Goal: Task Accomplishment & Management: Use online tool/utility

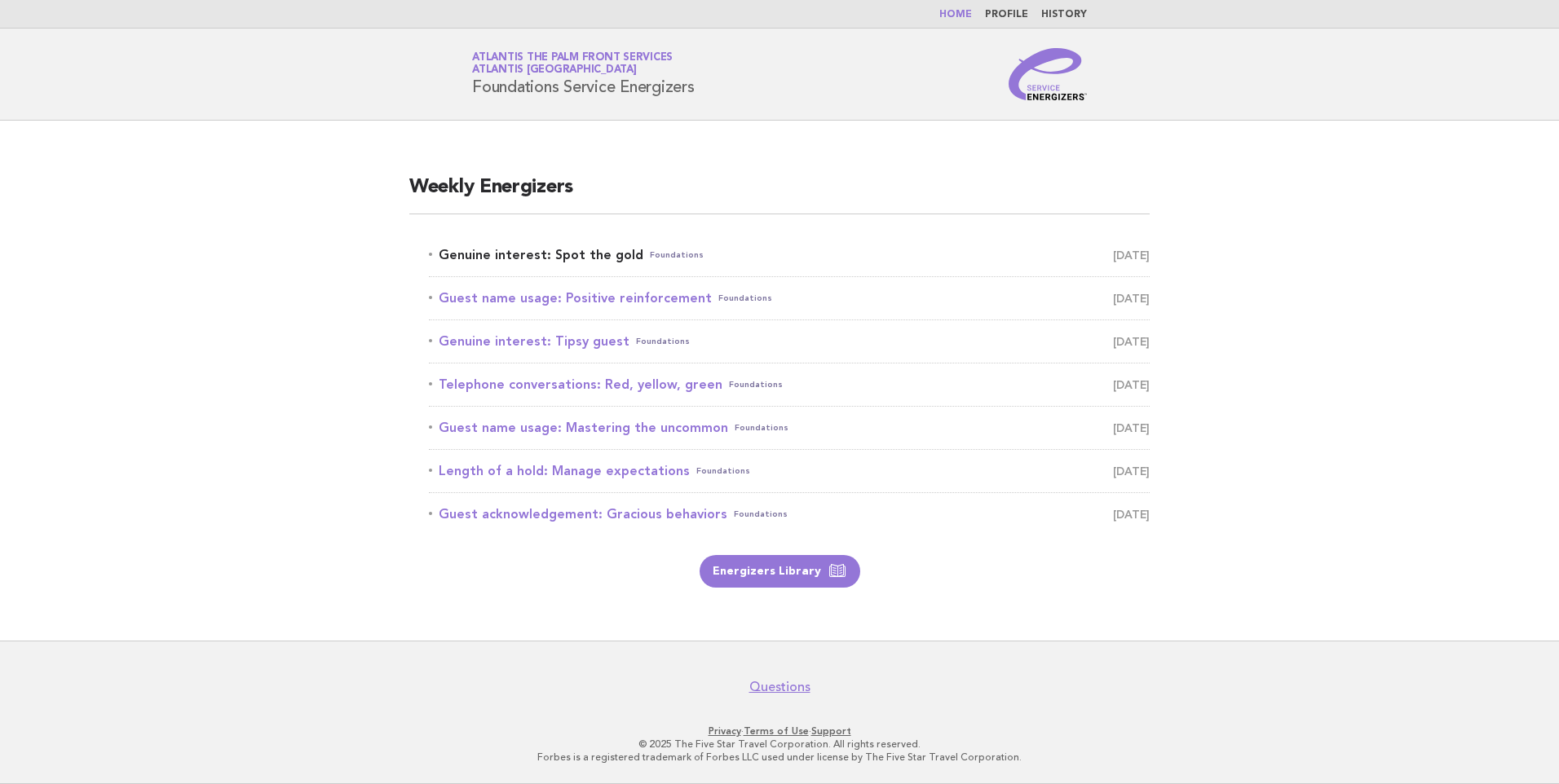
click at [542, 250] on link "Genuine interest: Spot the gold Foundations September 12" at bounding box center [789, 255] width 721 height 23
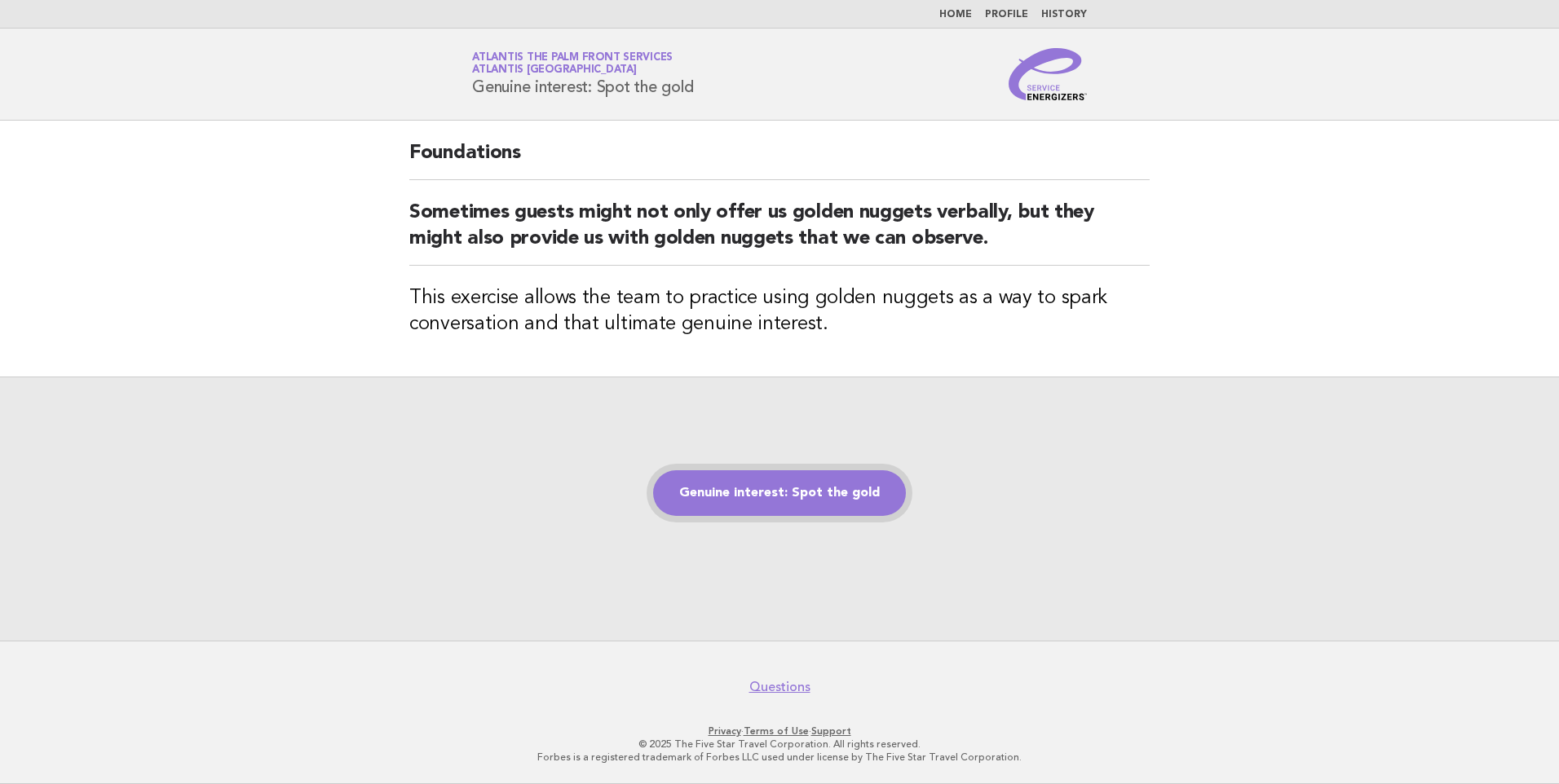
click at [798, 505] on link "Genuine interest: Spot the gold" at bounding box center [780, 493] width 252 height 46
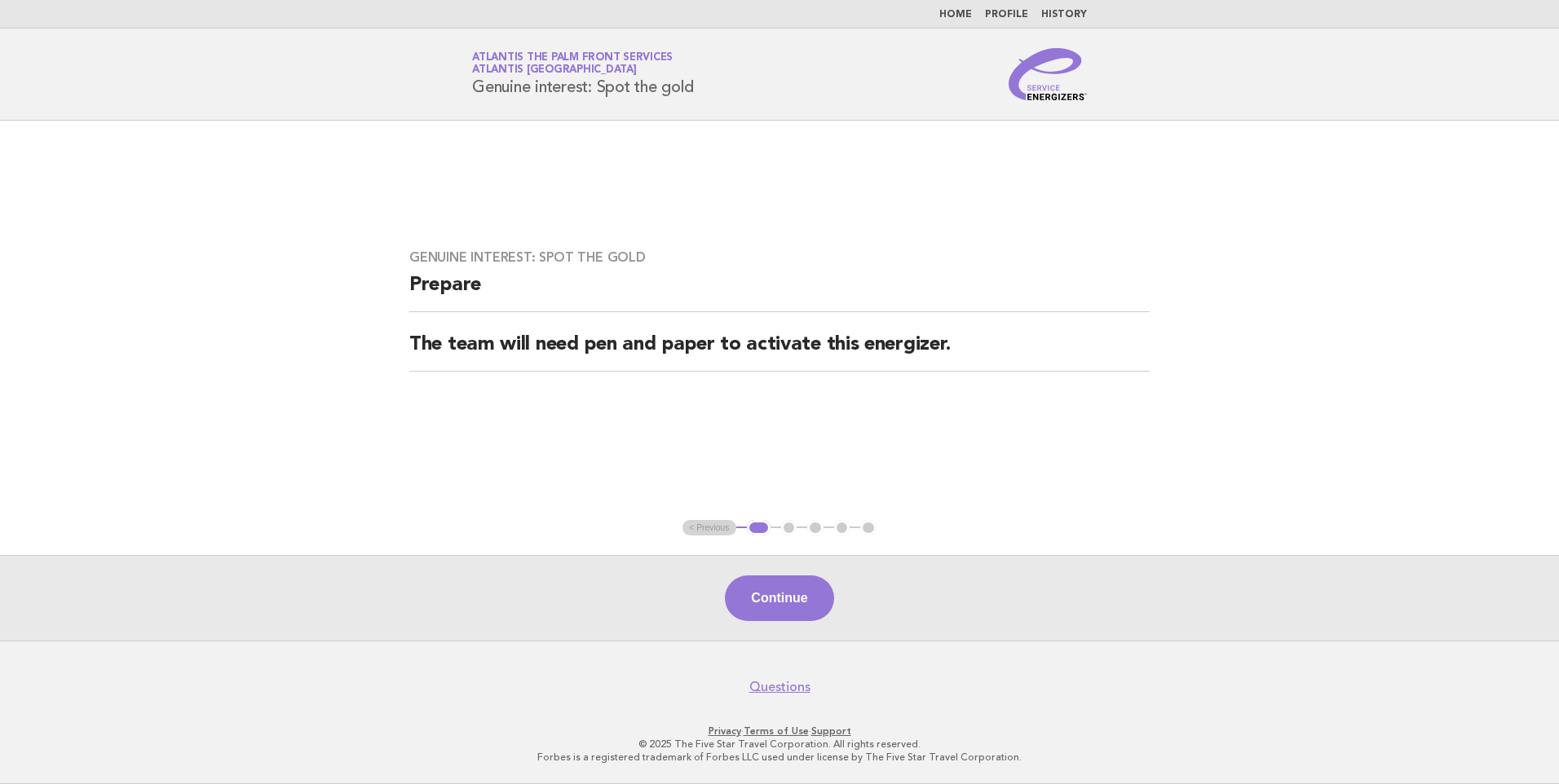
click at [218, 578] on div "Continue" at bounding box center [780, 597] width 1559 height 85
click at [800, 596] on button "Continue" at bounding box center [779, 598] width 108 height 46
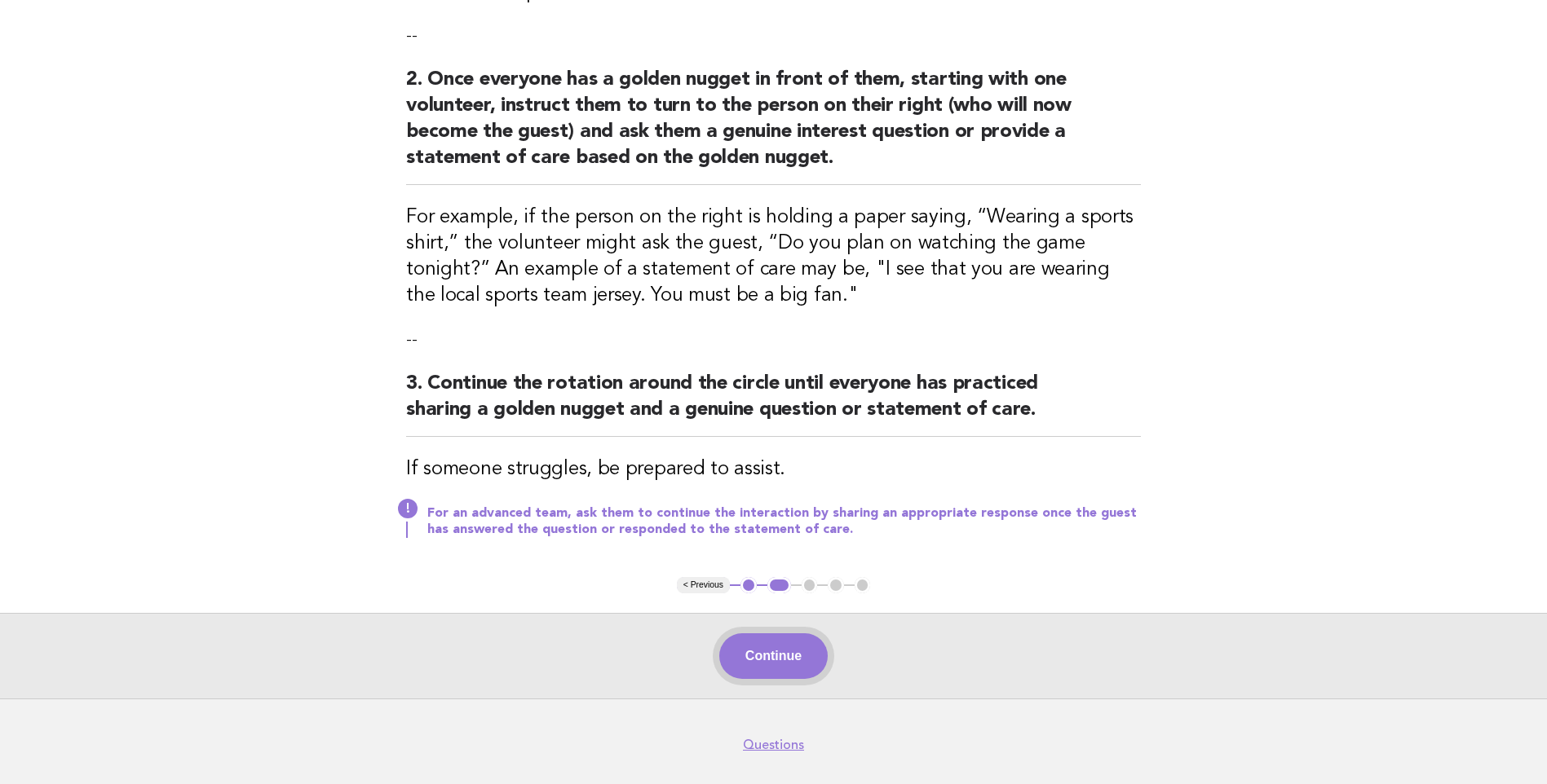
click at [782, 636] on button "Continue" at bounding box center [773, 656] width 108 height 46
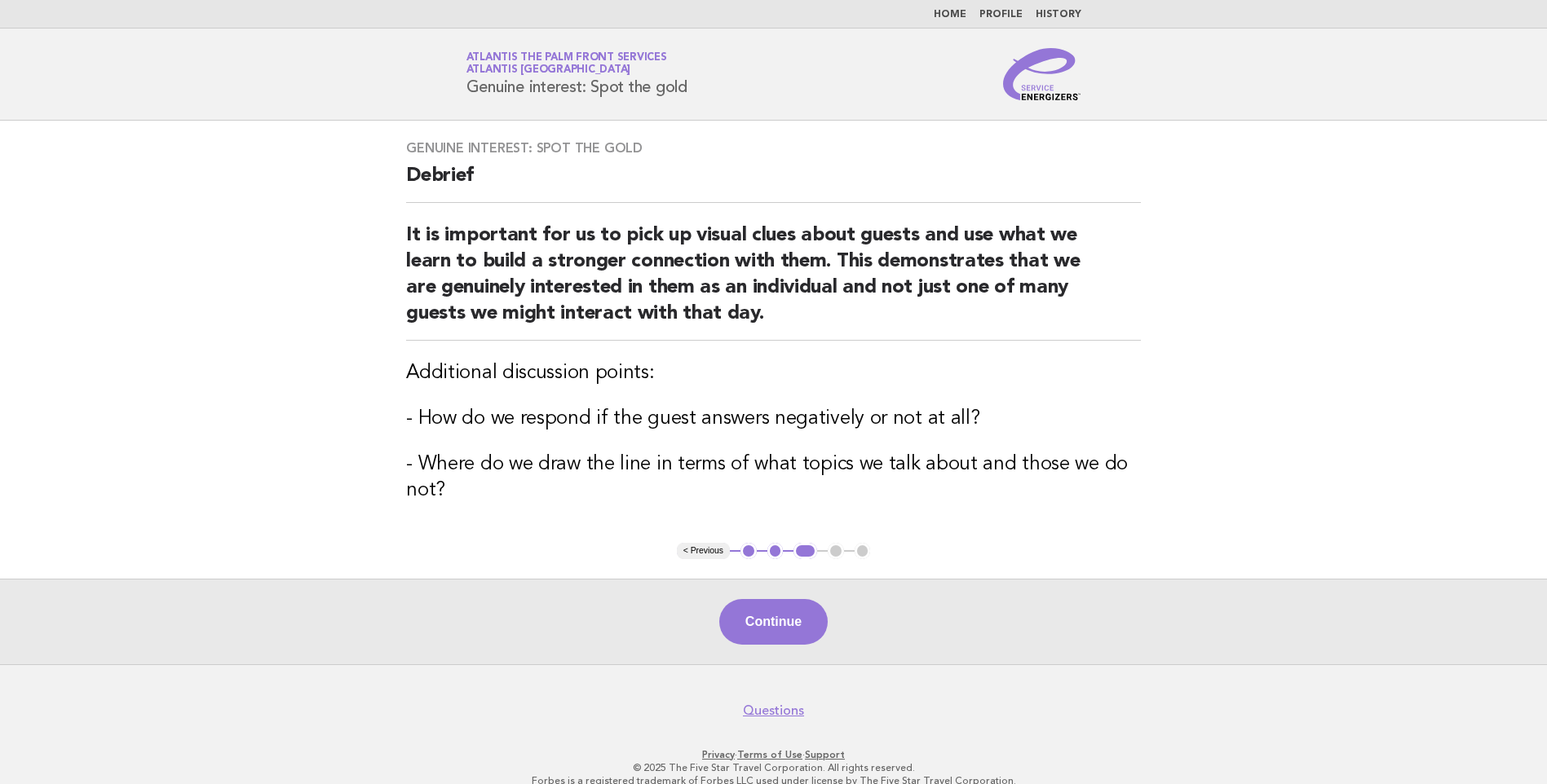
click at [783, 634] on button "Continue" at bounding box center [773, 622] width 108 height 46
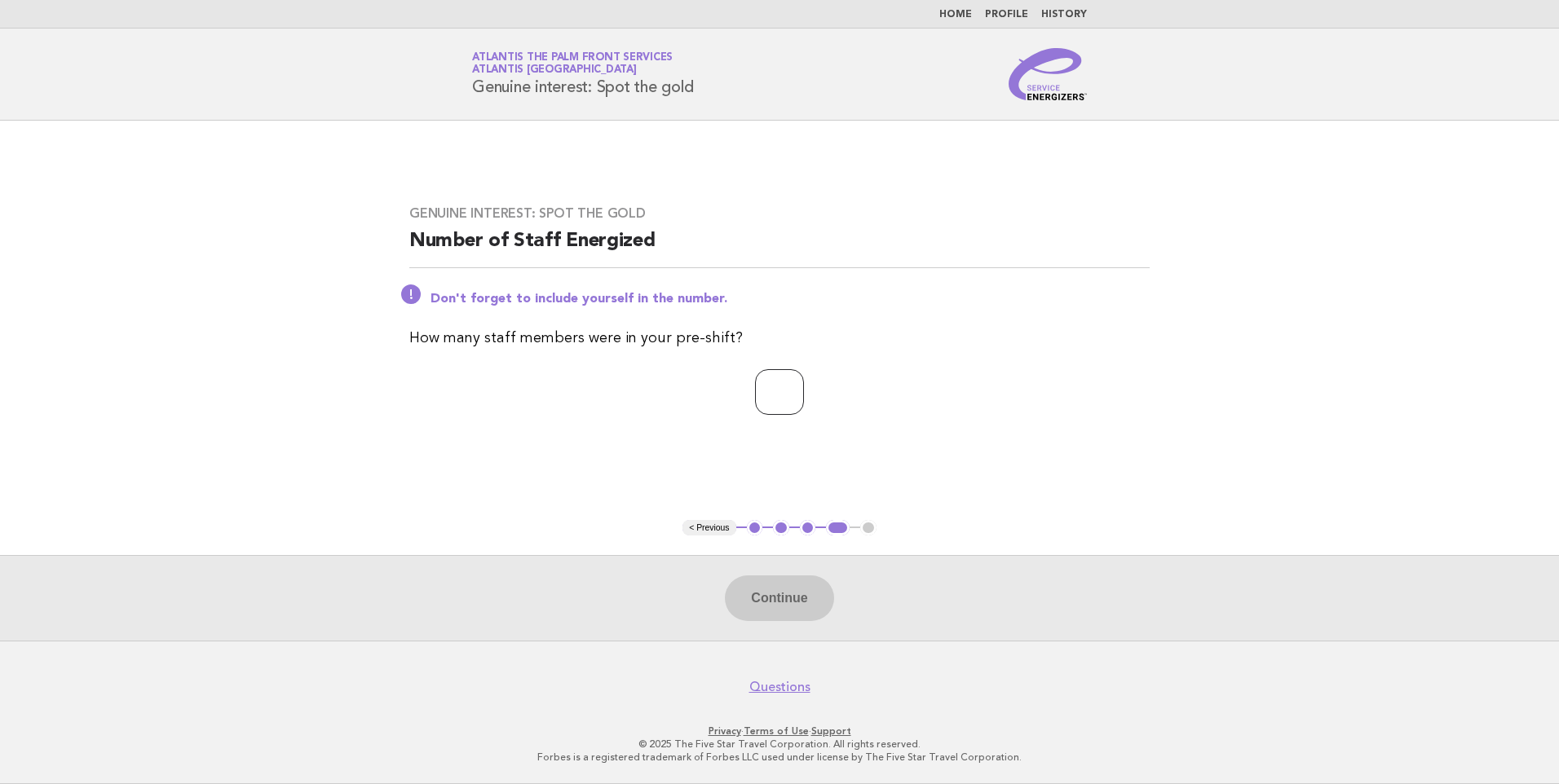
click at [769, 395] on input "number" at bounding box center [780, 392] width 49 height 46
type input "*"
click at [758, 615] on button "Continue" at bounding box center [779, 598] width 108 height 46
